Goal: Information Seeking & Learning: Understand process/instructions

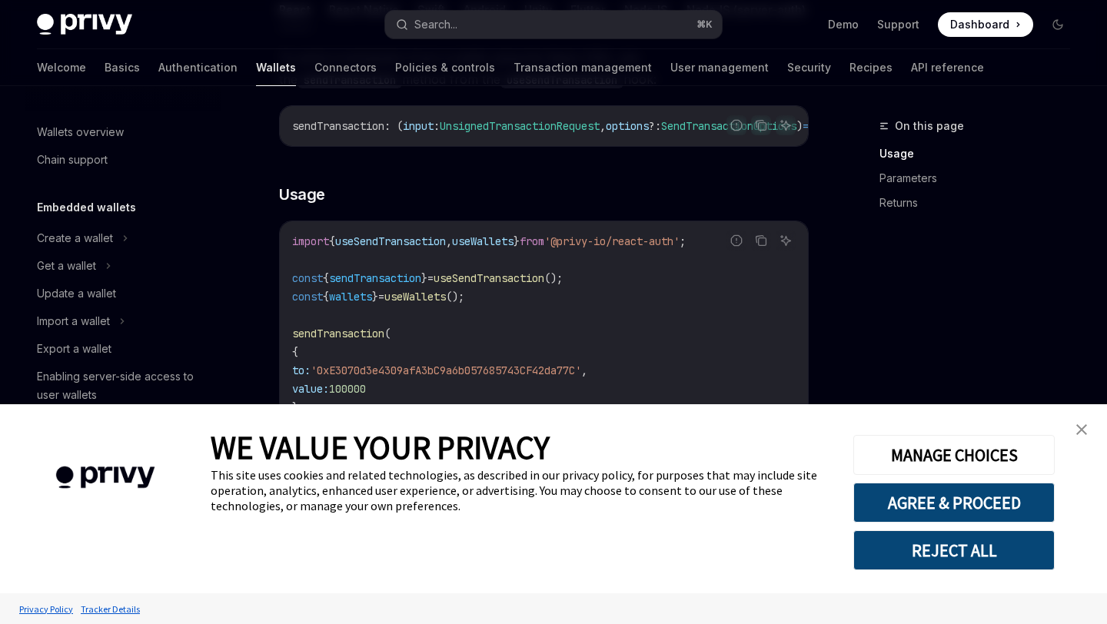
scroll to position [202, 0]
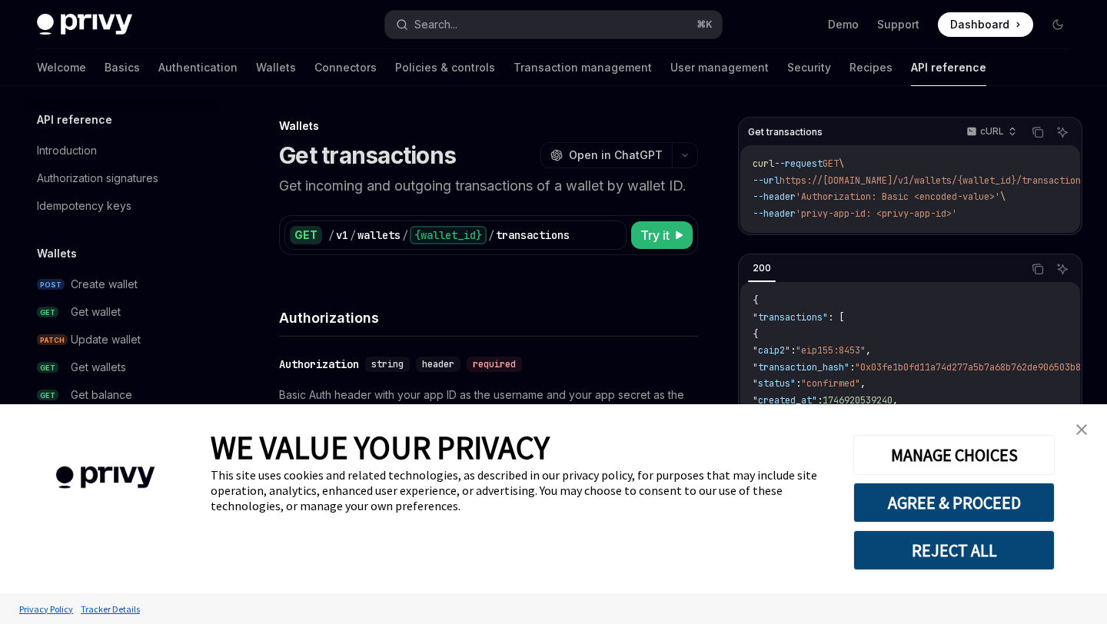
click at [1002, 554] on button "REJECT ALL" at bounding box center [953, 550] width 201 height 40
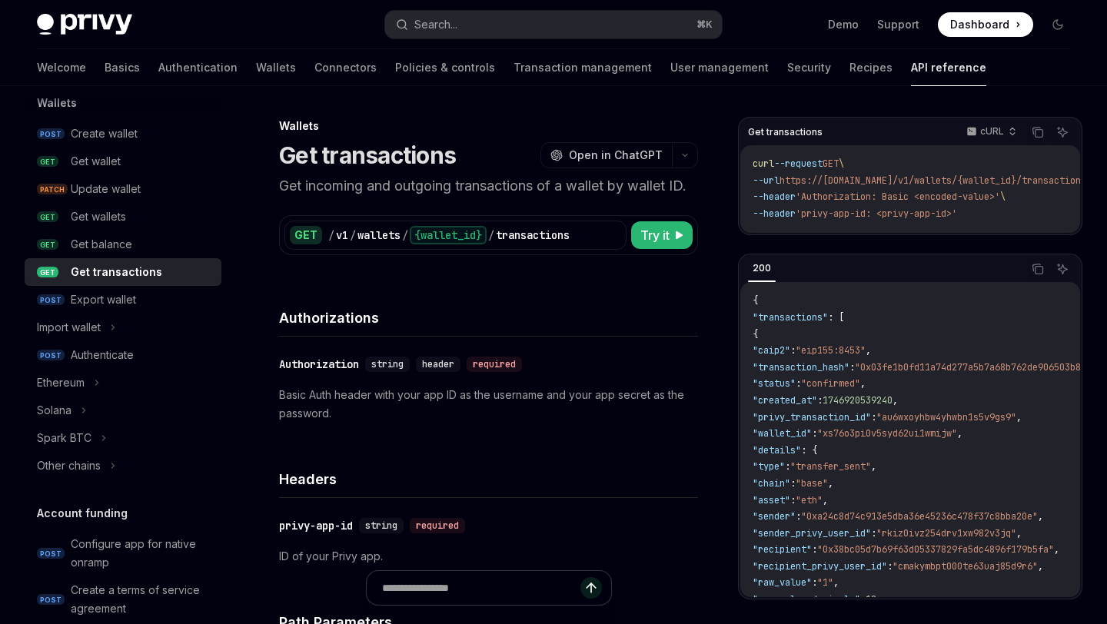
scroll to position [151, 0]
click at [99, 385] on icon at bounding box center [97, 382] width 6 height 18
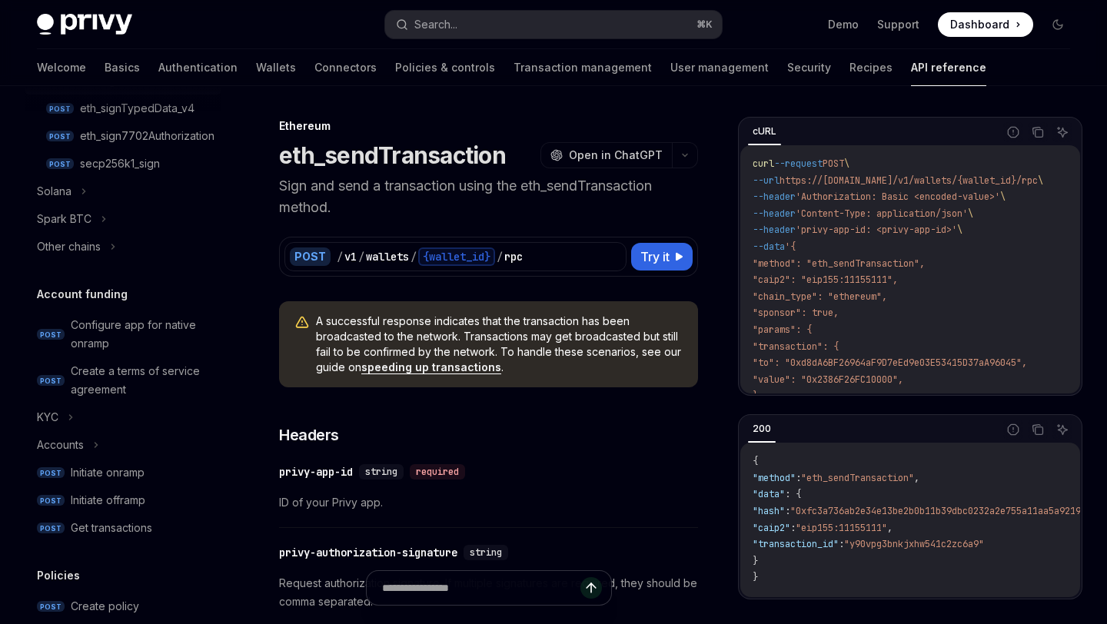
scroll to position [540, 0]
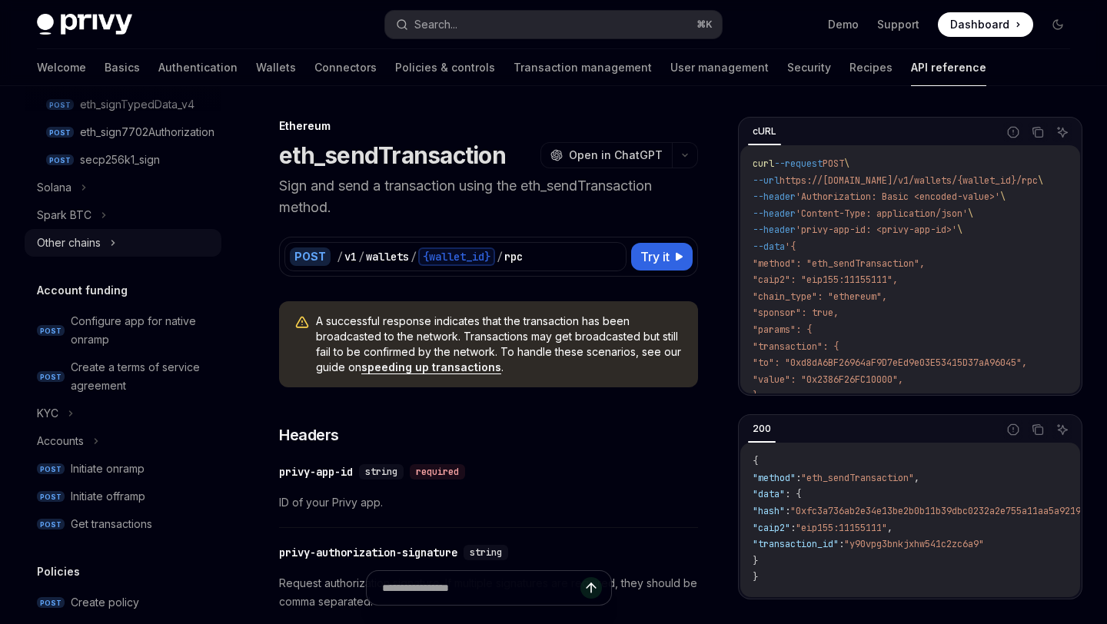
click at [106, 249] on div "Other chains" at bounding box center [123, 243] width 197 height 28
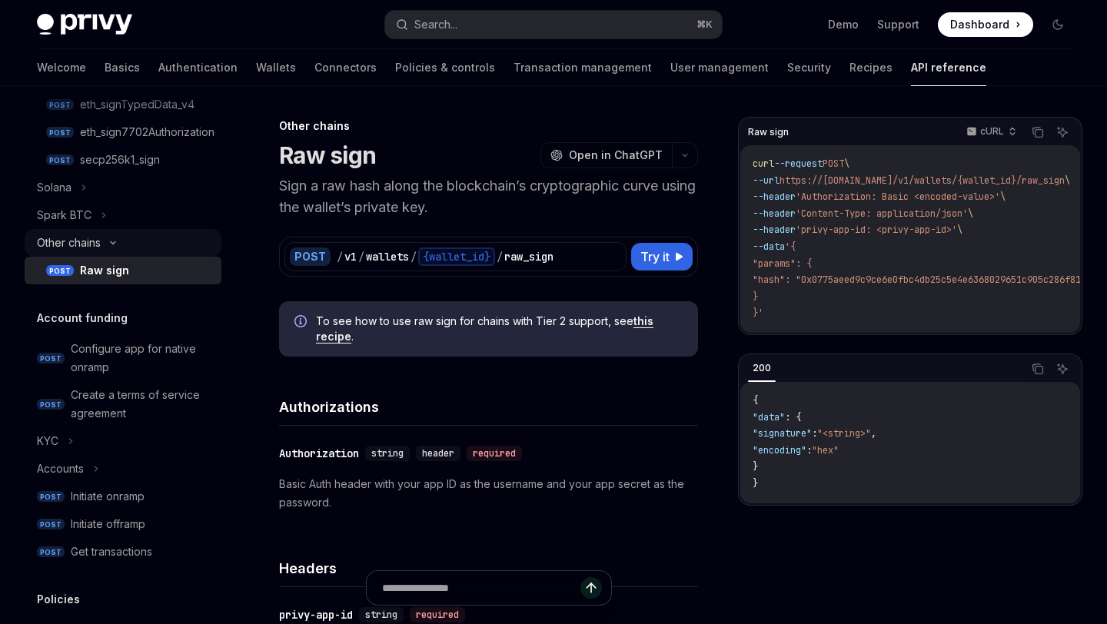
click at [106, 249] on div "Other chains" at bounding box center [123, 243] width 197 height 28
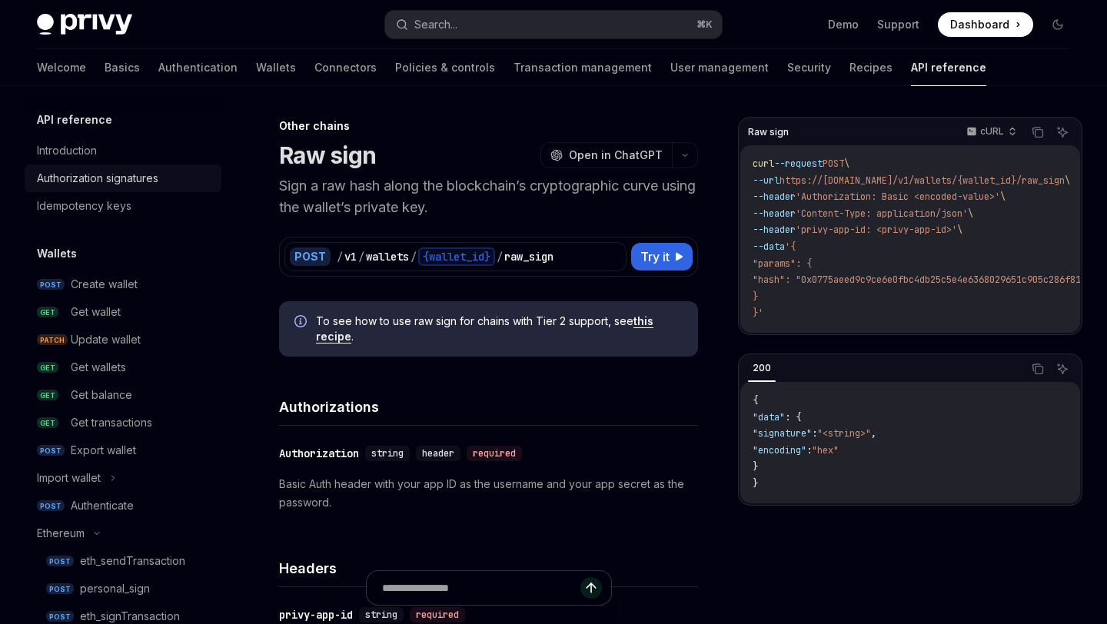
click at [110, 182] on div "Authorization signatures" at bounding box center [97, 178] width 121 height 18
type textarea "*"
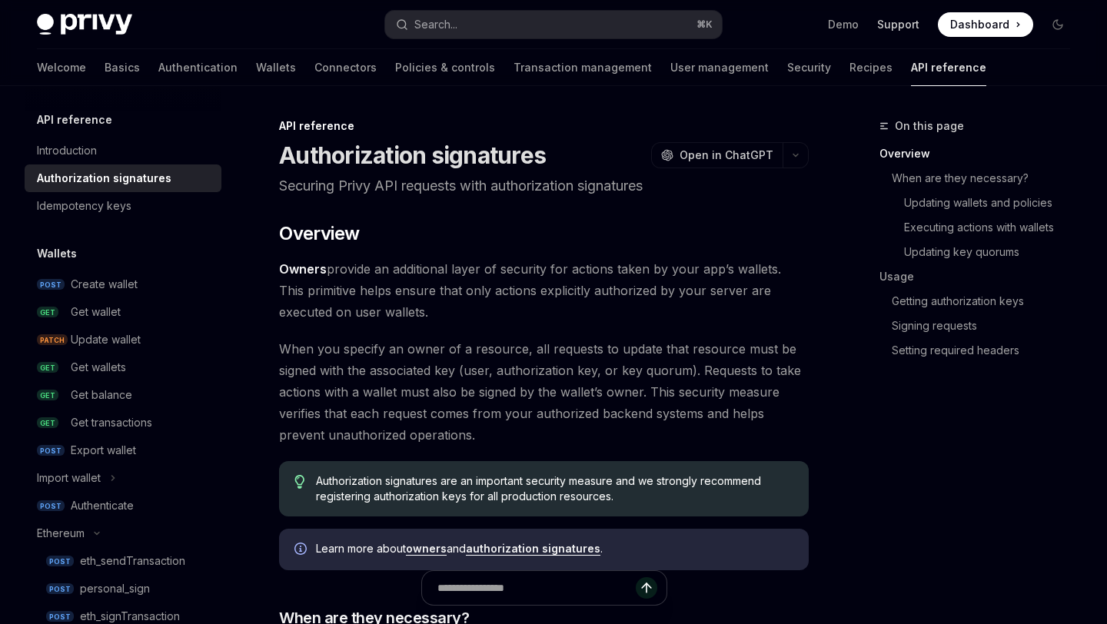
click at [893, 25] on link "Support" at bounding box center [898, 24] width 42 height 15
click at [487, 18] on button "Search... ⌘ K" at bounding box center [553, 25] width 336 height 28
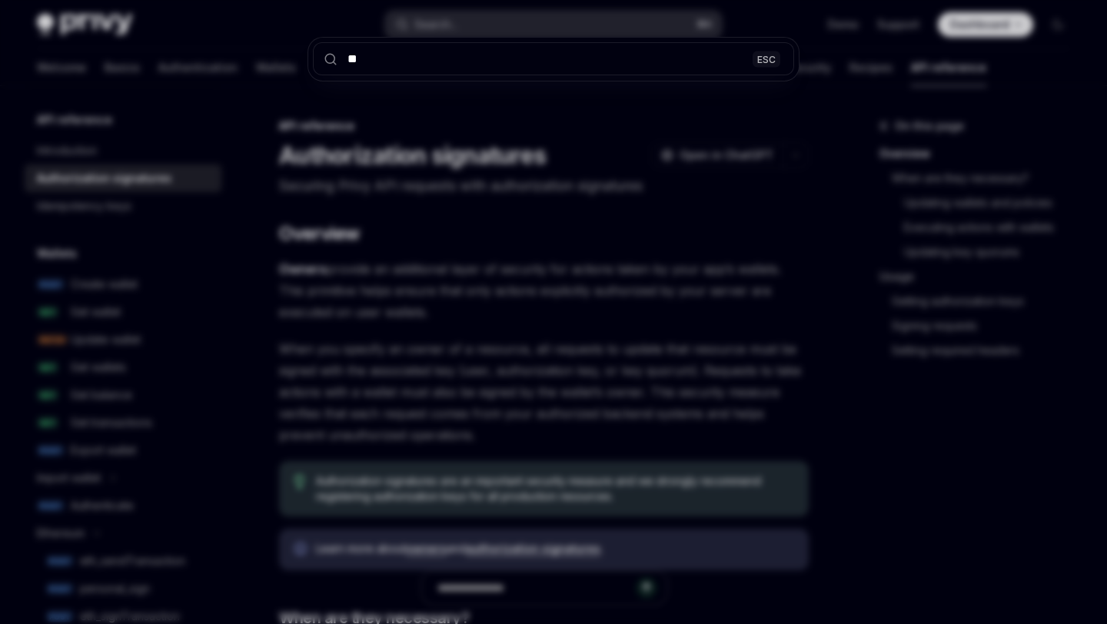
type input "***"
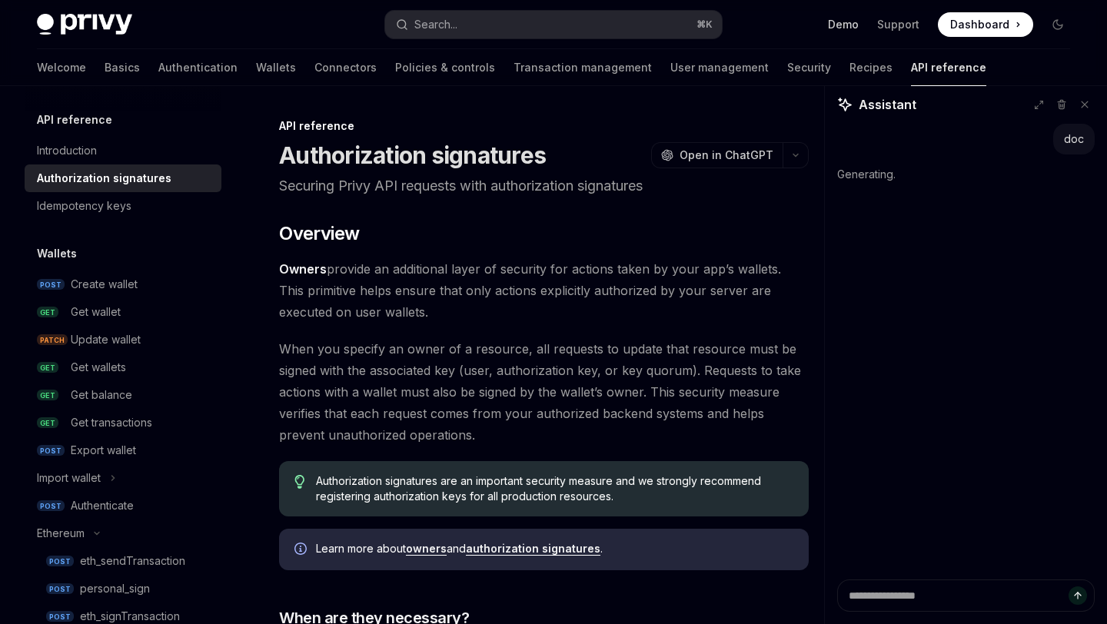
click at [852, 25] on link "Demo" at bounding box center [843, 24] width 31 height 15
click at [851, 24] on link "Demo" at bounding box center [843, 24] width 31 height 15
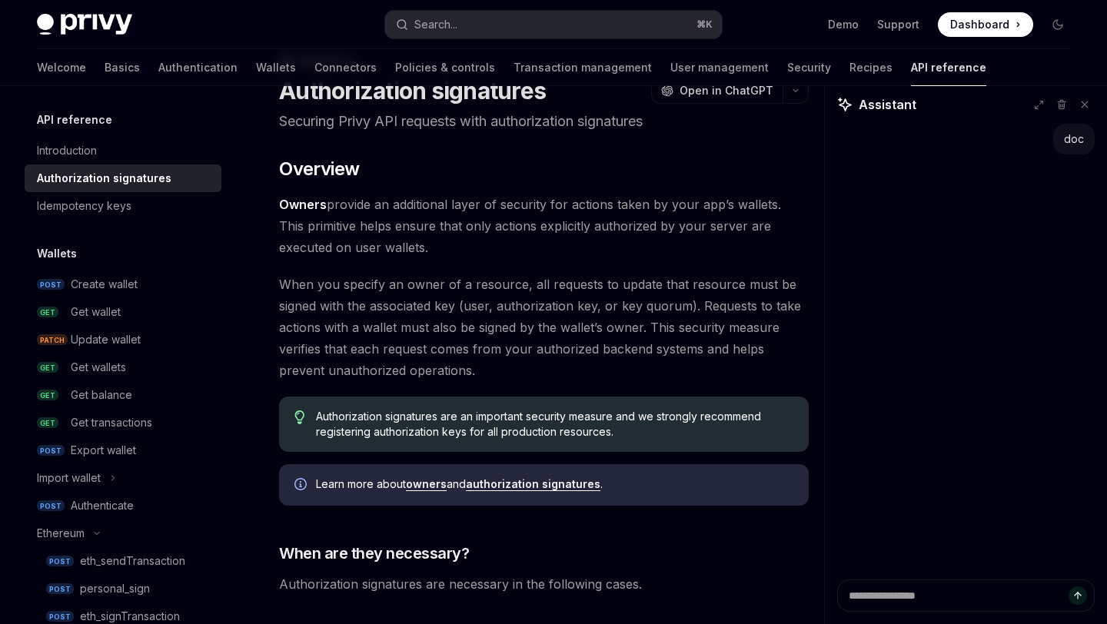
scroll to position [67, 0]
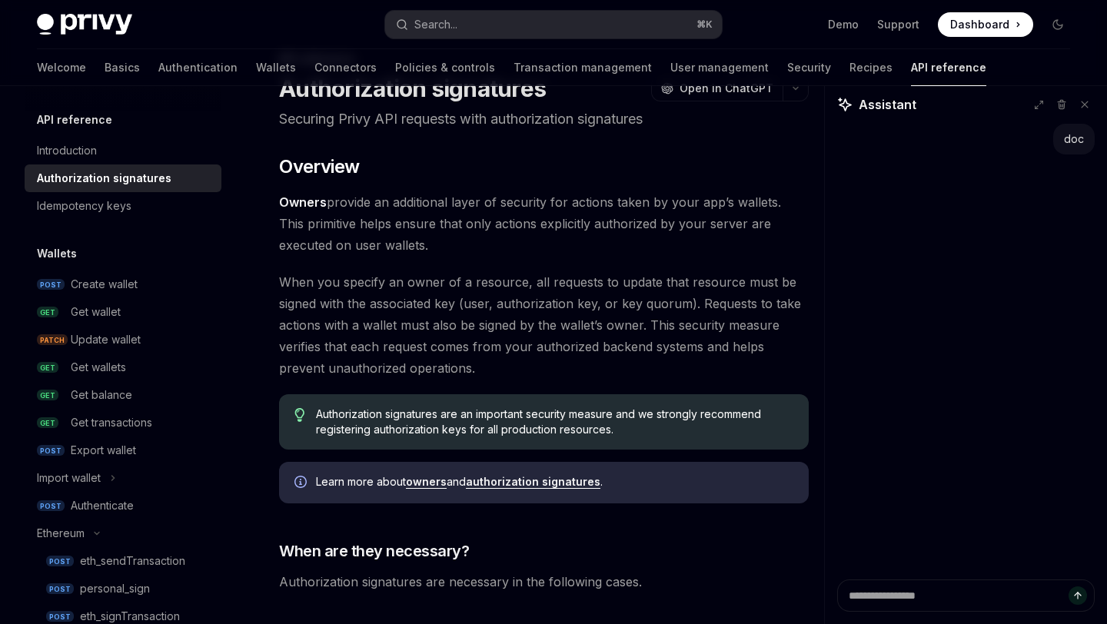
click at [1081, 137] on div "doc" at bounding box center [1074, 138] width 20 height 15
click at [1063, 137] on div "doc" at bounding box center [1074, 139] width 42 height 31
click at [1078, 137] on div "doc" at bounding box center [1074, 138] width 20 height 15
click at [1094, 108] on button at bounding box center [1085, 105] width 20 height 20
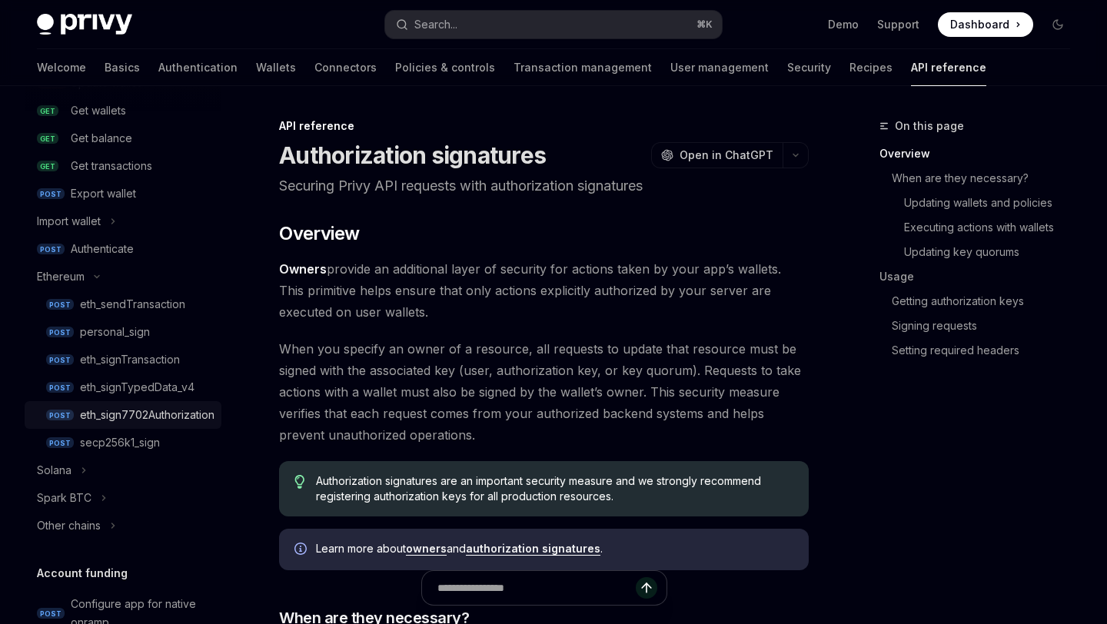
scroll to position [0, 0]
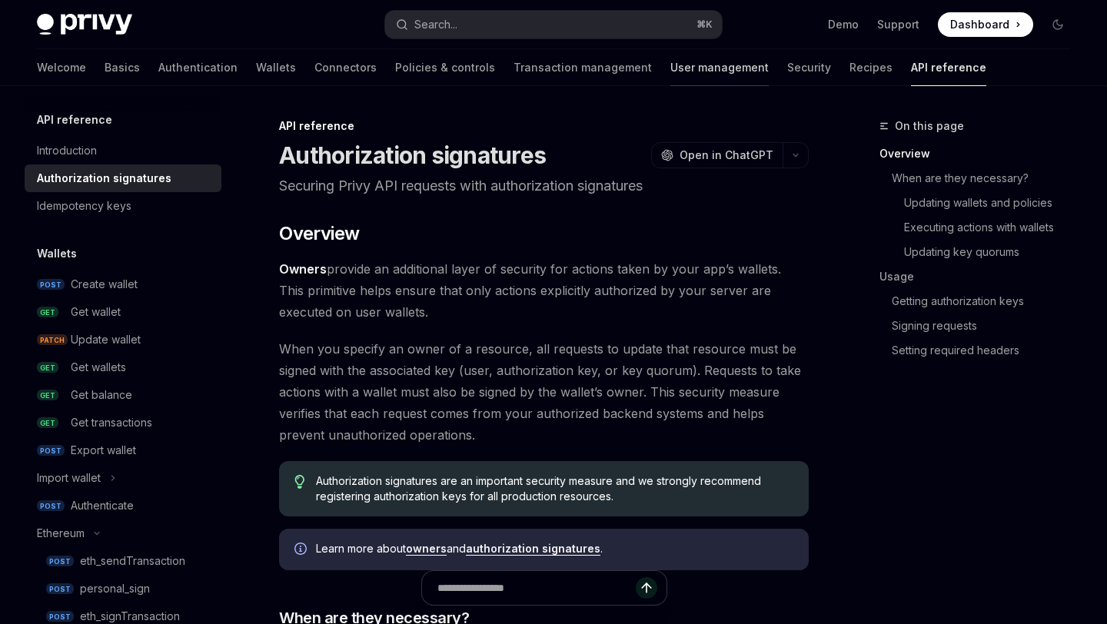
click at [670, 75] on link "User management" at bounding box center [719, 67] width 98 height 37
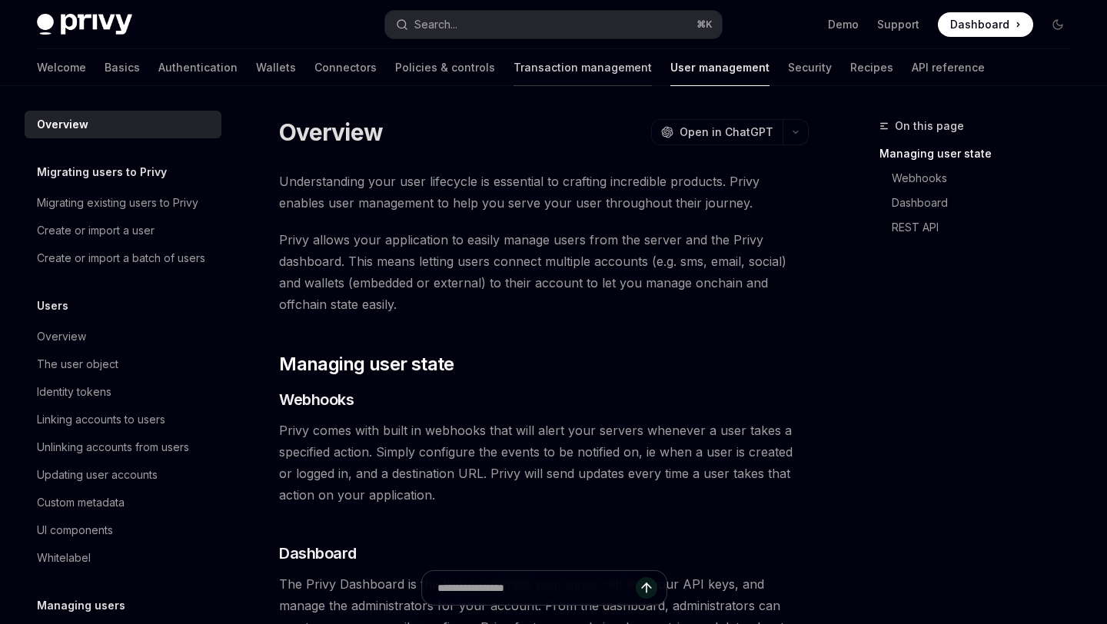
click at [531, 72] on link "Transaction management" at bounding box center [582, 67] width 138 height 37
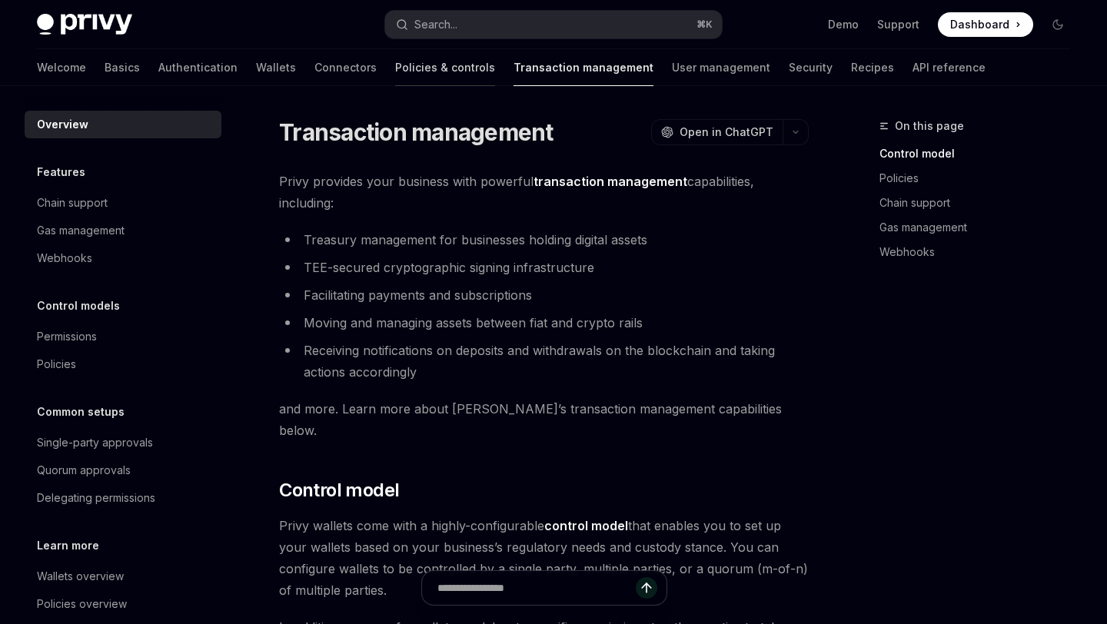
click at [395, 71] on link "Policies & controls" at bounding box center [445, 67] width 100 height 37
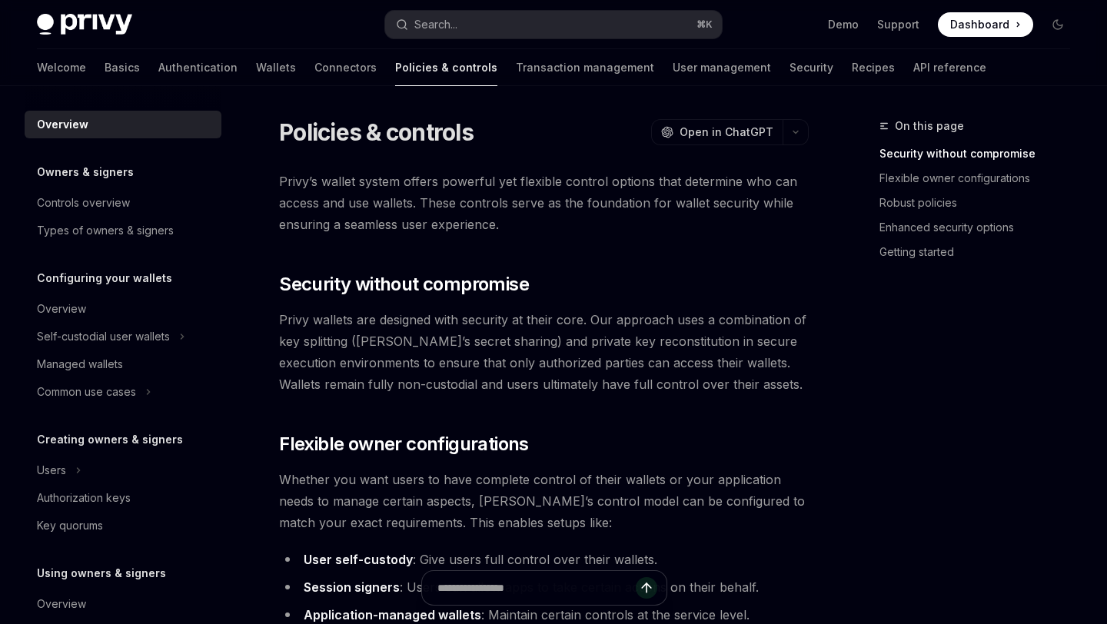
click at [395, 71] on link "Policies & controls" at bounding box center [446, 67] width 102 height 37
type textarea "*"
click at [490, 18] on button "Search... ⌘ K" at bounding box center [553, 25] width 336 height 28
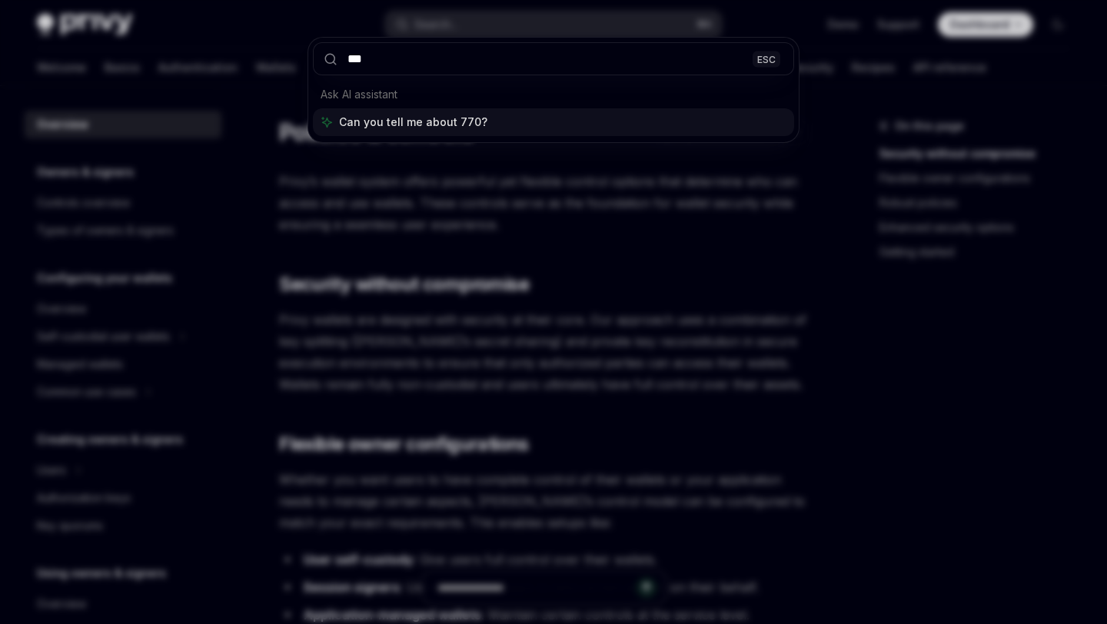
type input "****"
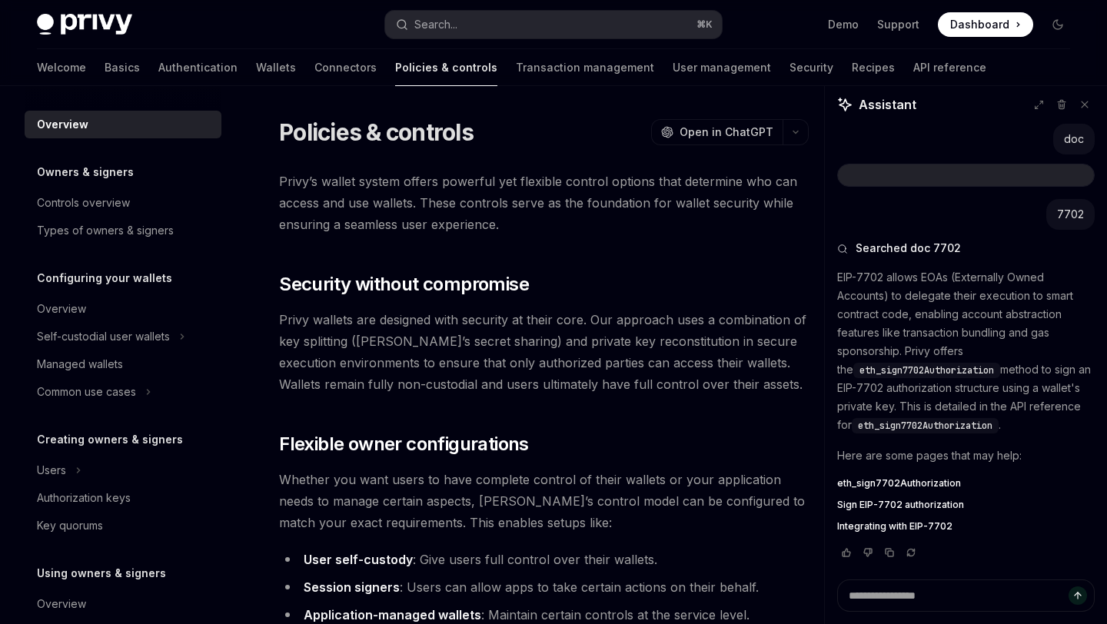
type textarea "*"
